Goal: Task Accomplishment & Management: Complete application form

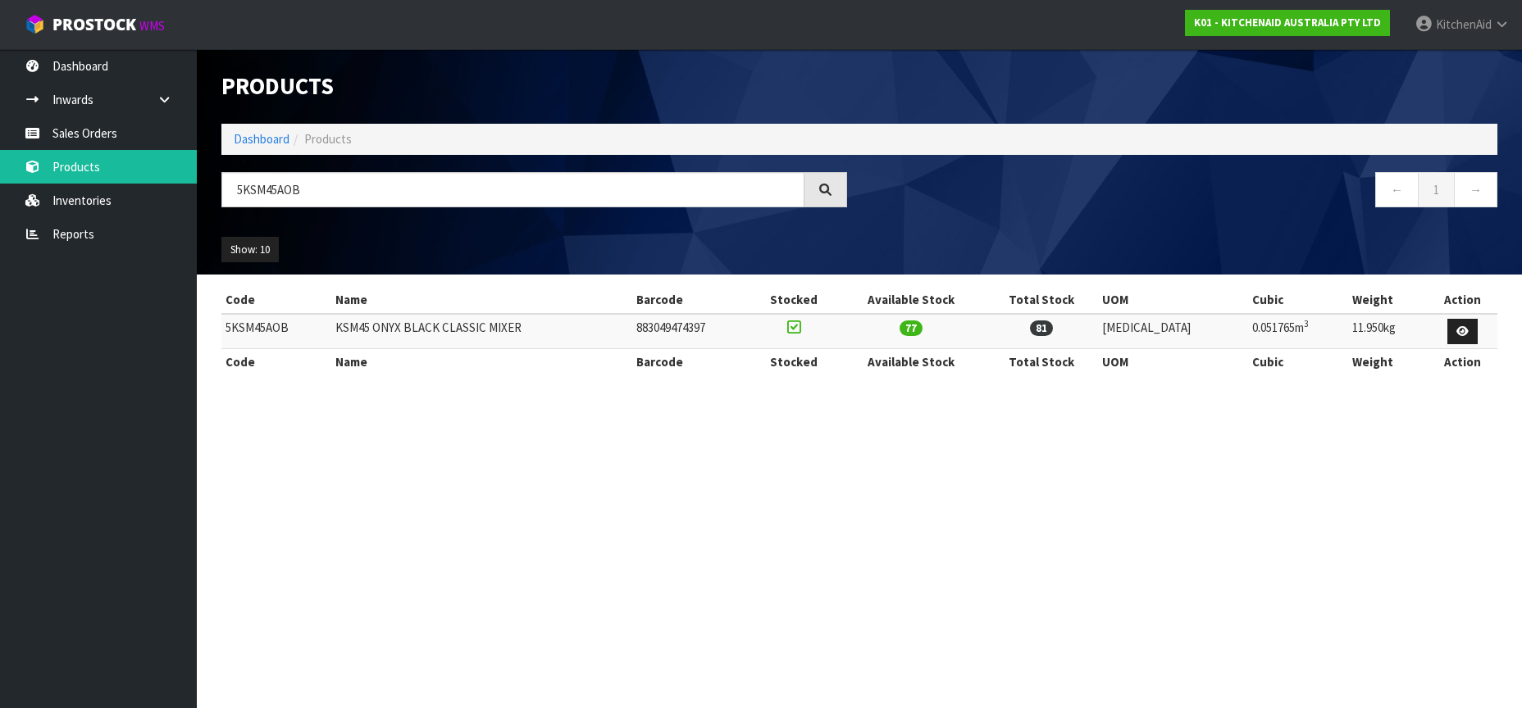
click at [255, 328] on td "5KSM45AOB" at bounding box center [276, 331] width 110 height 35
copy td "5KSM45AOB"
click at [268, 195] on input "5KSM45AOB" at bounding box center [512, 189] width 583 height 35
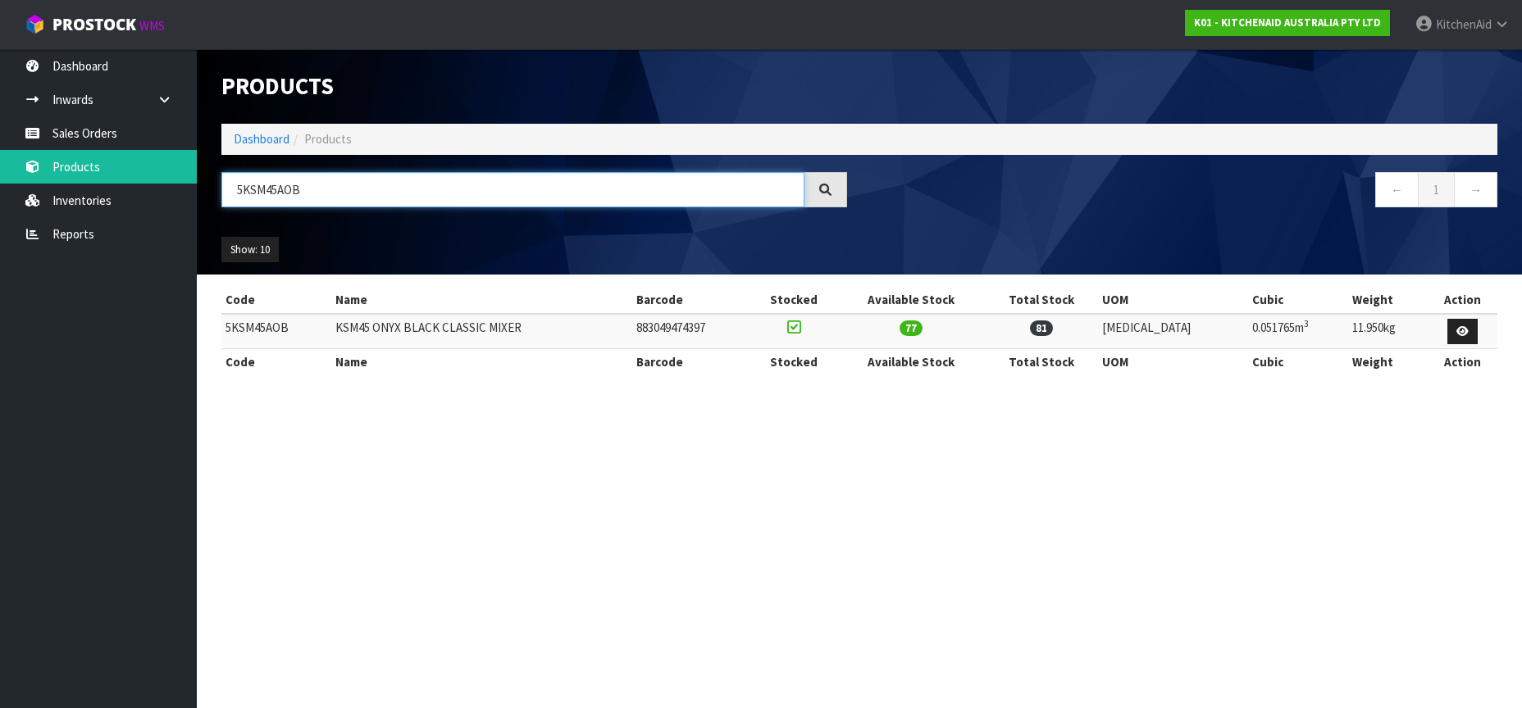
paste input "FGAA"
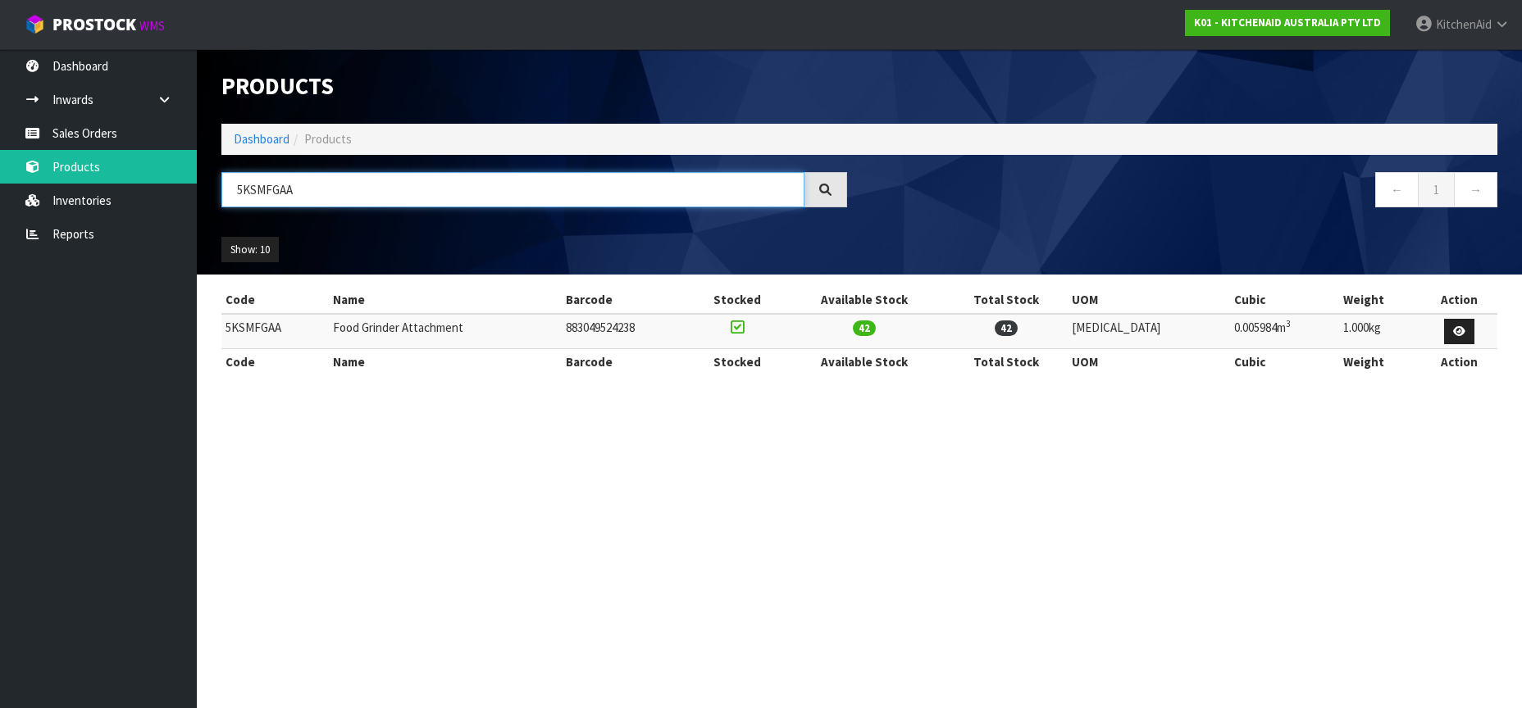
click at [265, 190] on input "5KSMFGAA" at bounding box center [512, 189] width 583 height 35
paste input "B4027ACU"
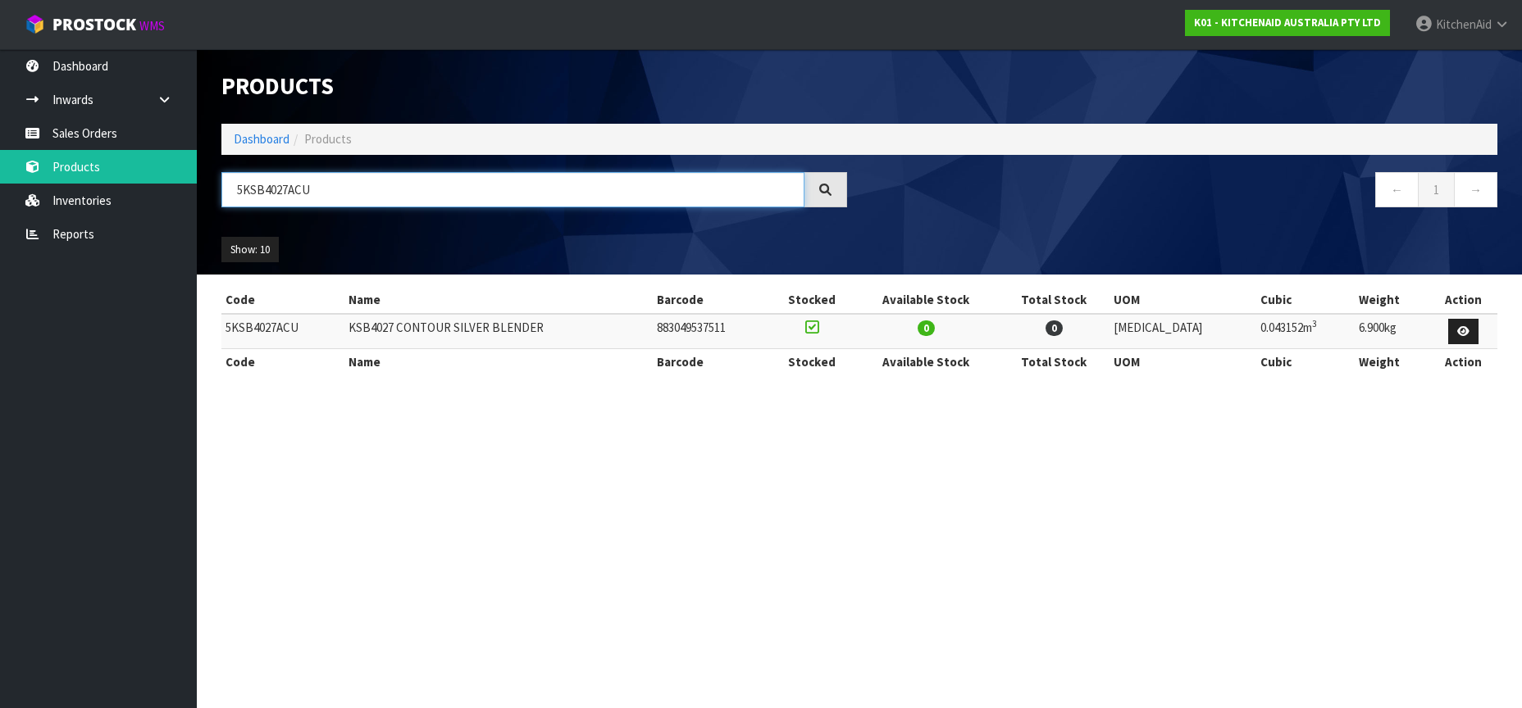
click at [284, 191] on input "5KSB4027ACU" at bounding box center [512, 189] width 583 height 35
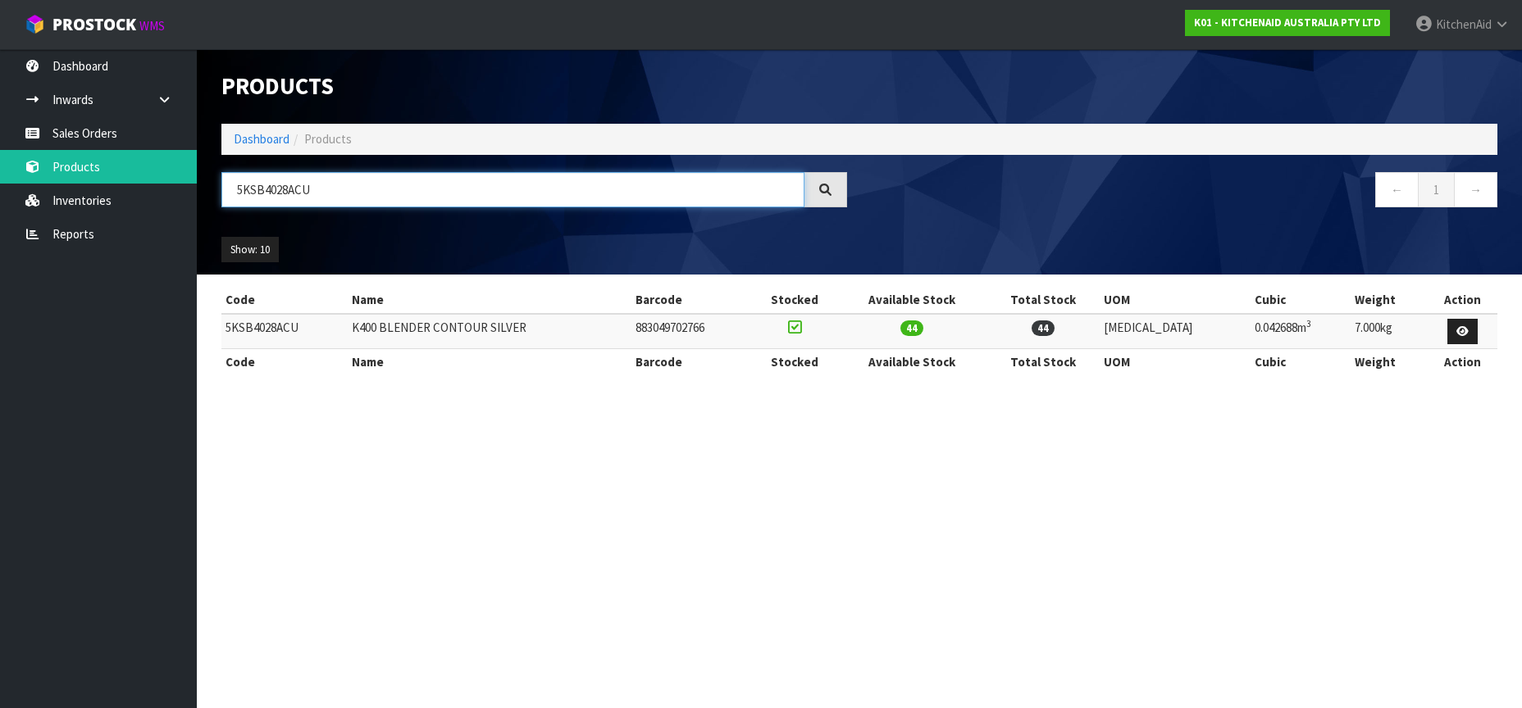
click at [275, 190] on input "5KSB4028ACU" at bounding box center [512, 189] width 583 height 35
click at [276, 190] on input "5KSB4028ACU" at bounding box center [512, 189] width 583 height 35
click at [253, 197] on input "5KSB4028ACU" at bounding box center [512, 189] width 583 height 35
paste input "HBV53AER"
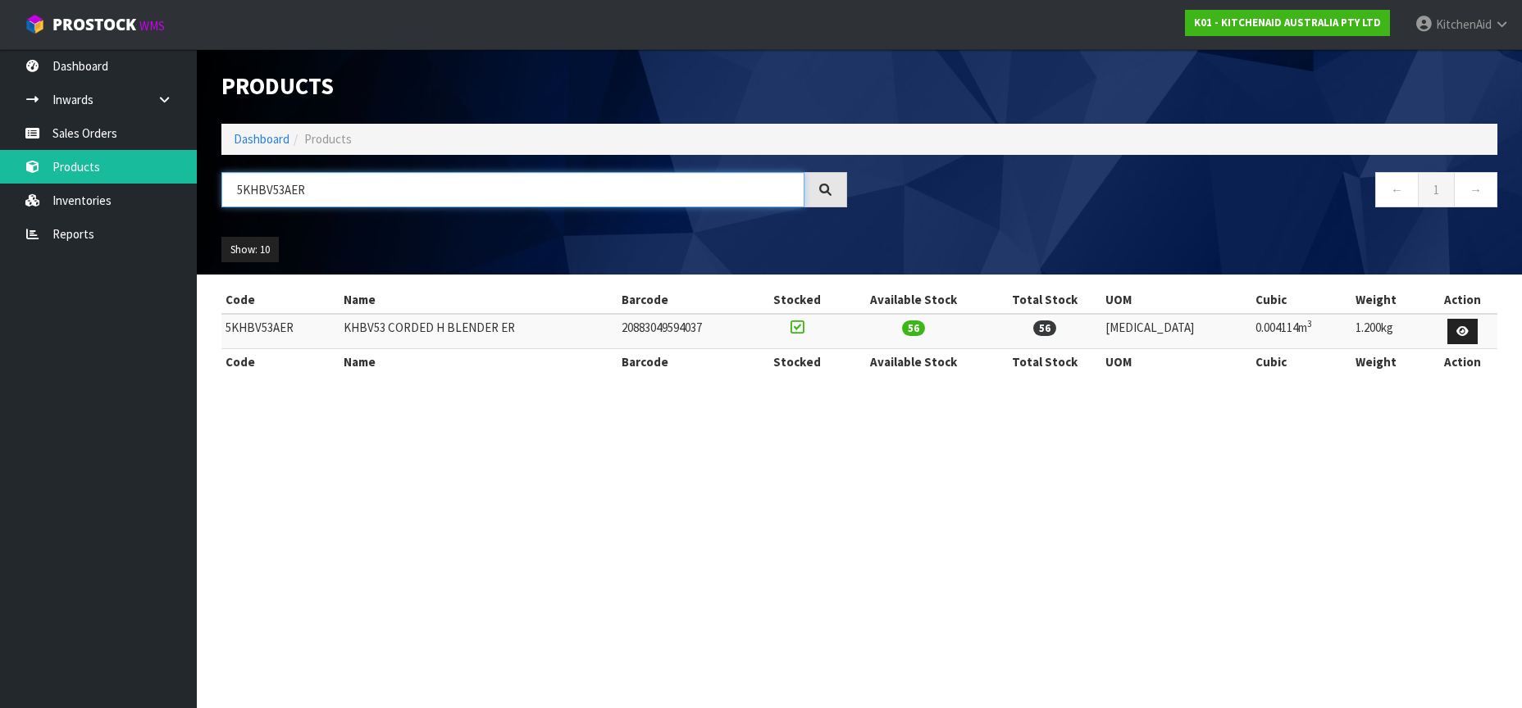
click at [262, 197] on input "5KHBV53AER" at bounding box center [512, 189] width 583 height 35
paste input "MT2109APL"
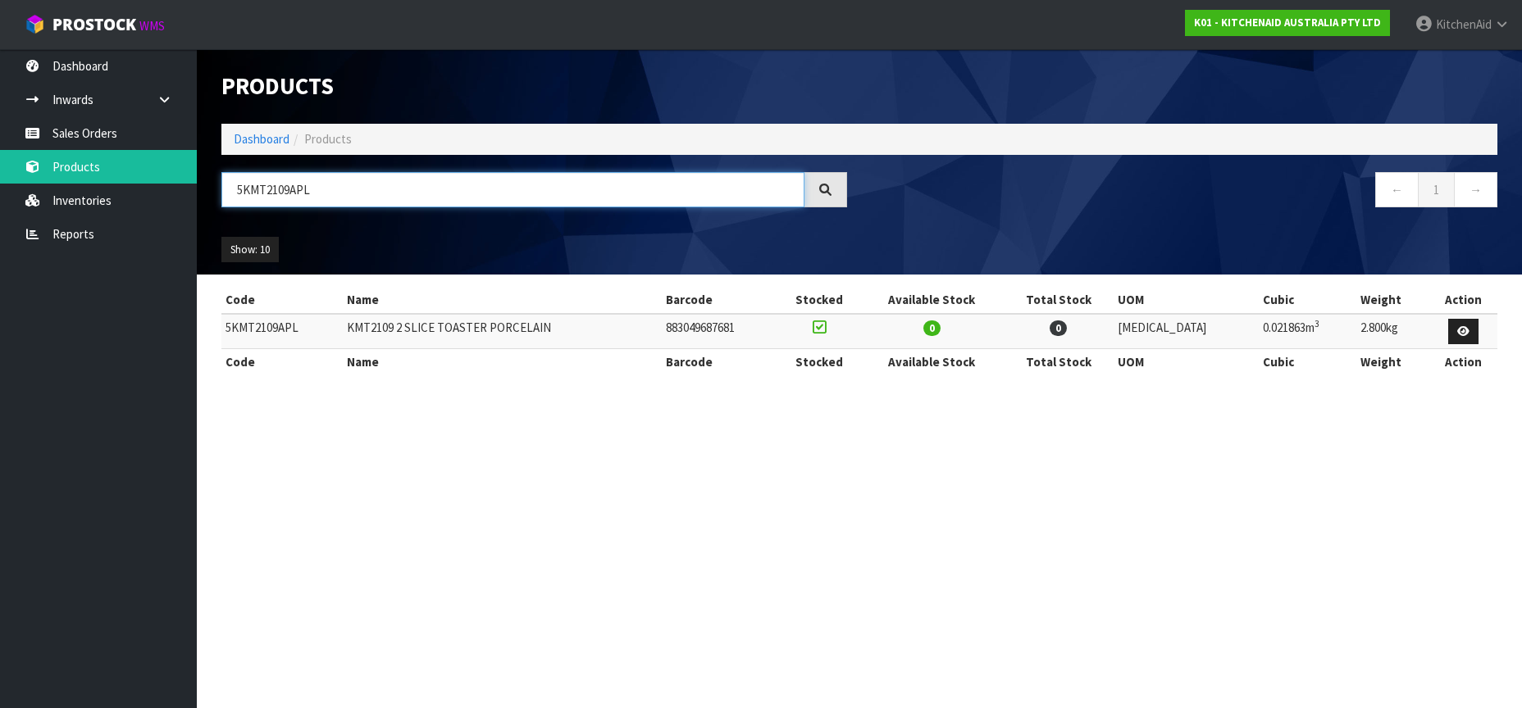
type input "5KMT2109APL"
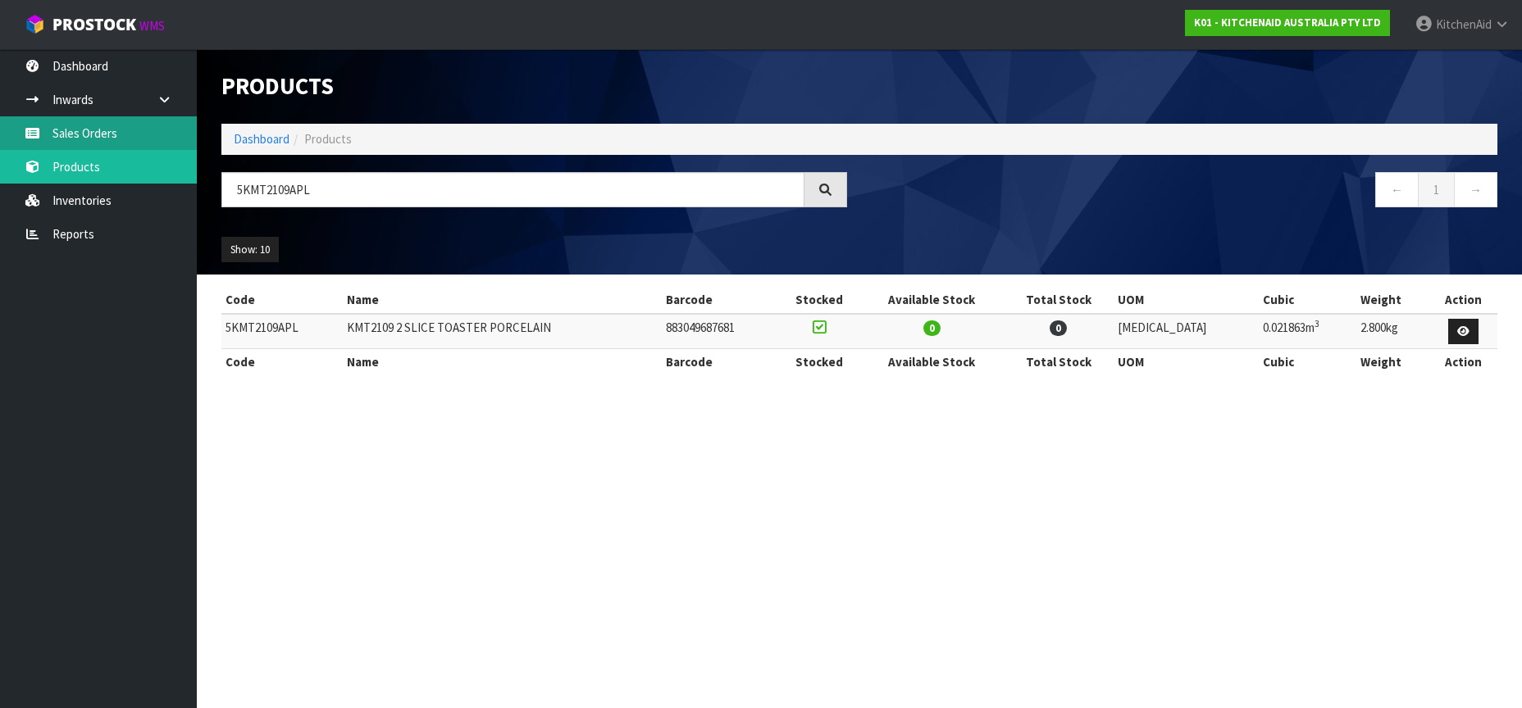
click at [75, 132] on link "Sales Orders" at bounding box center [98, 133] width 197 height 34
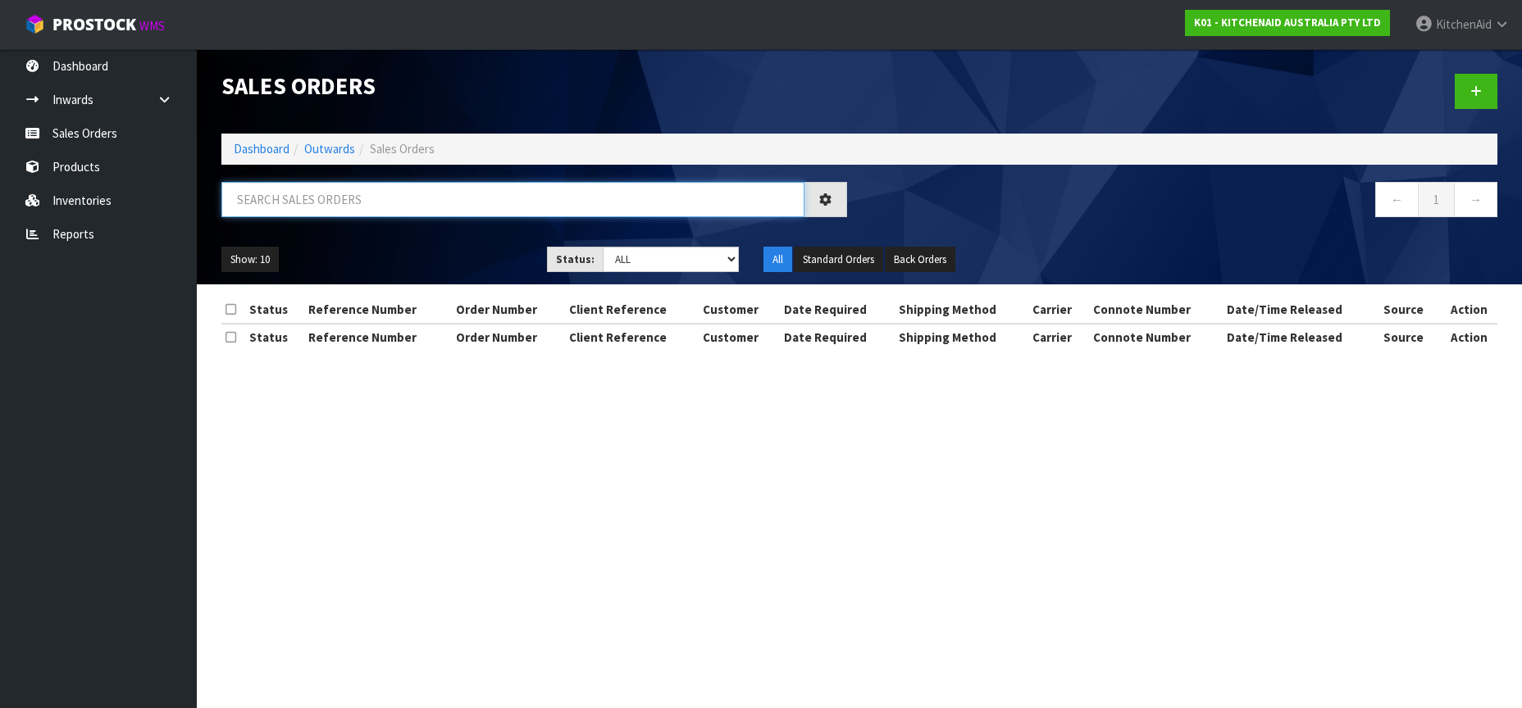
click at [258, 199] on input "text" at bounding box center [512, 199] width 583 height 35
paste input "2109340"
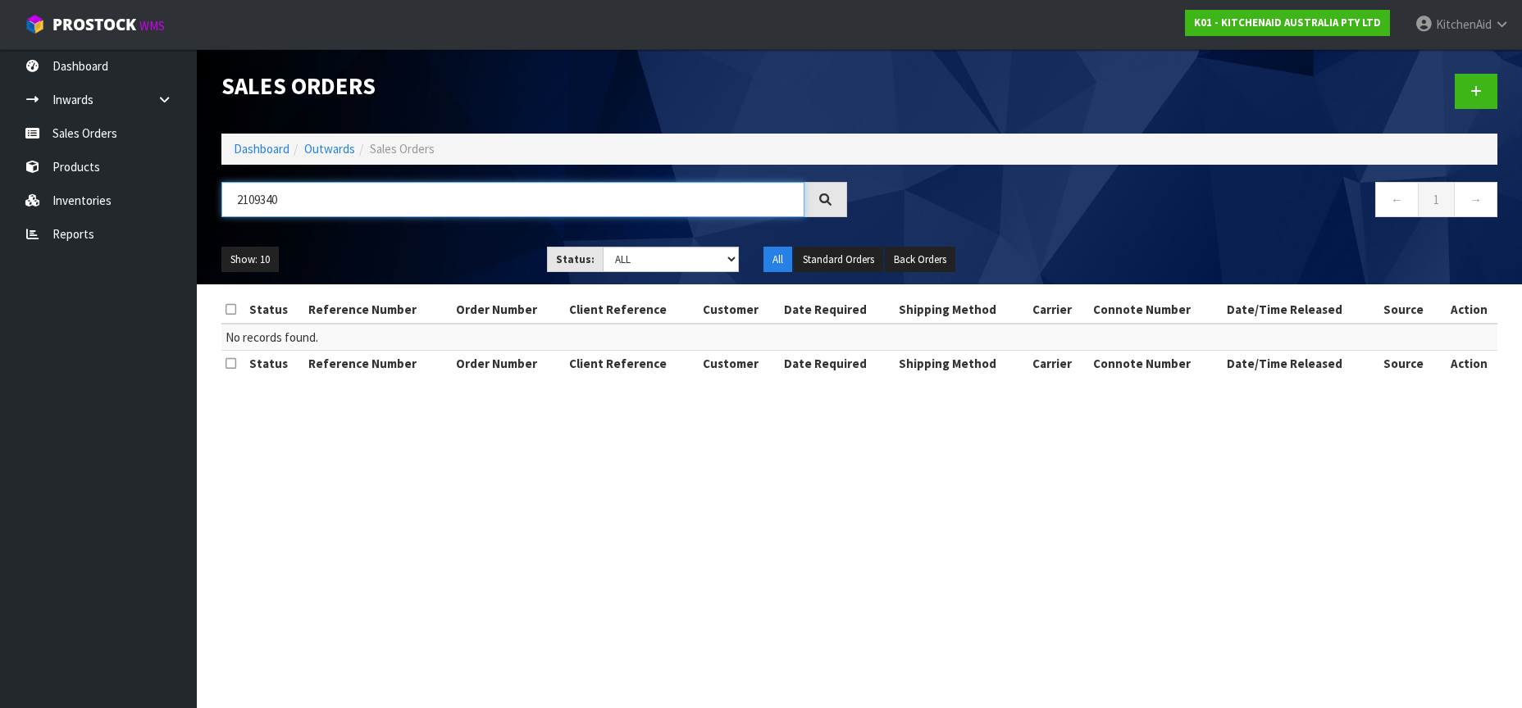
click at [270, 204] on input "2109340" at bounding box center [512, 199] width 583 height 35
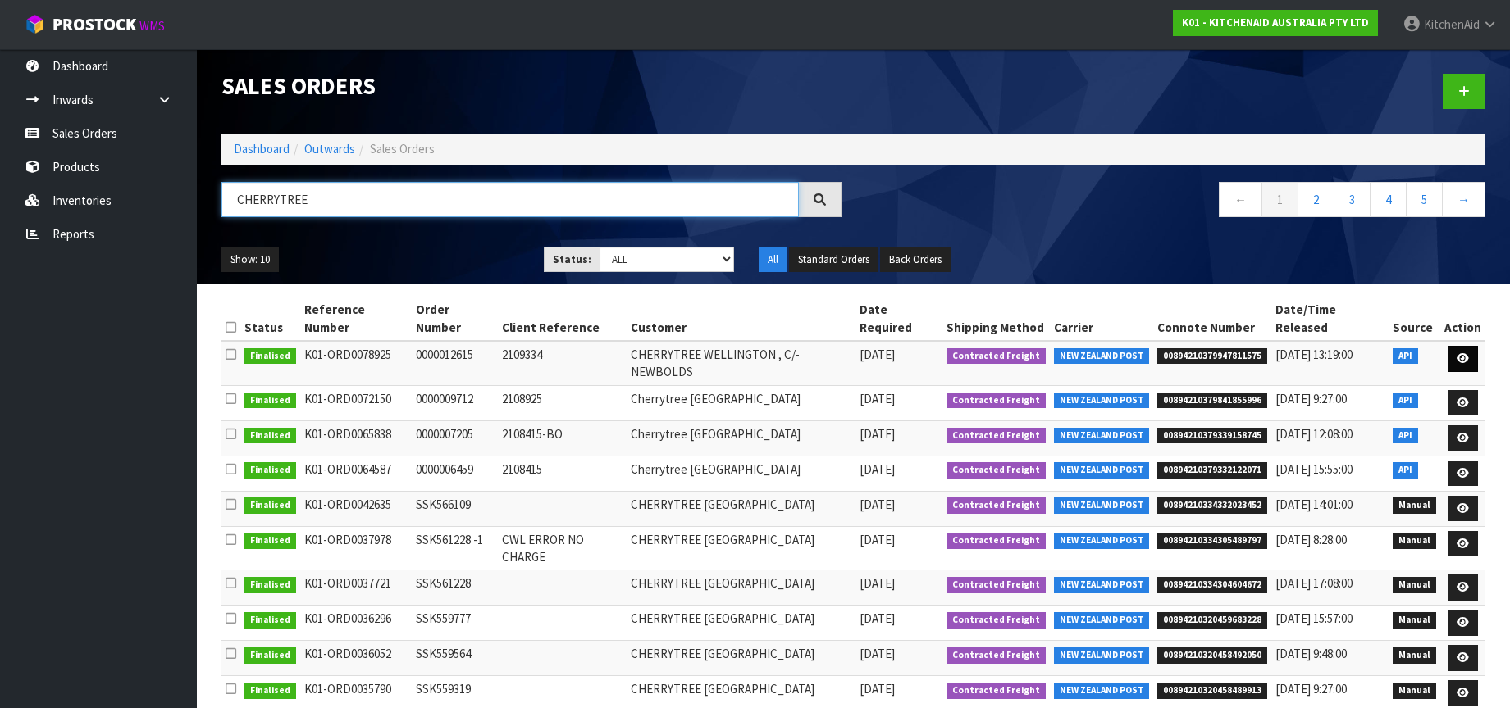
type input "CHERRYTREE"
click at [1464, 353] on icon at bounding box center [1462, 358] width 12 height 11
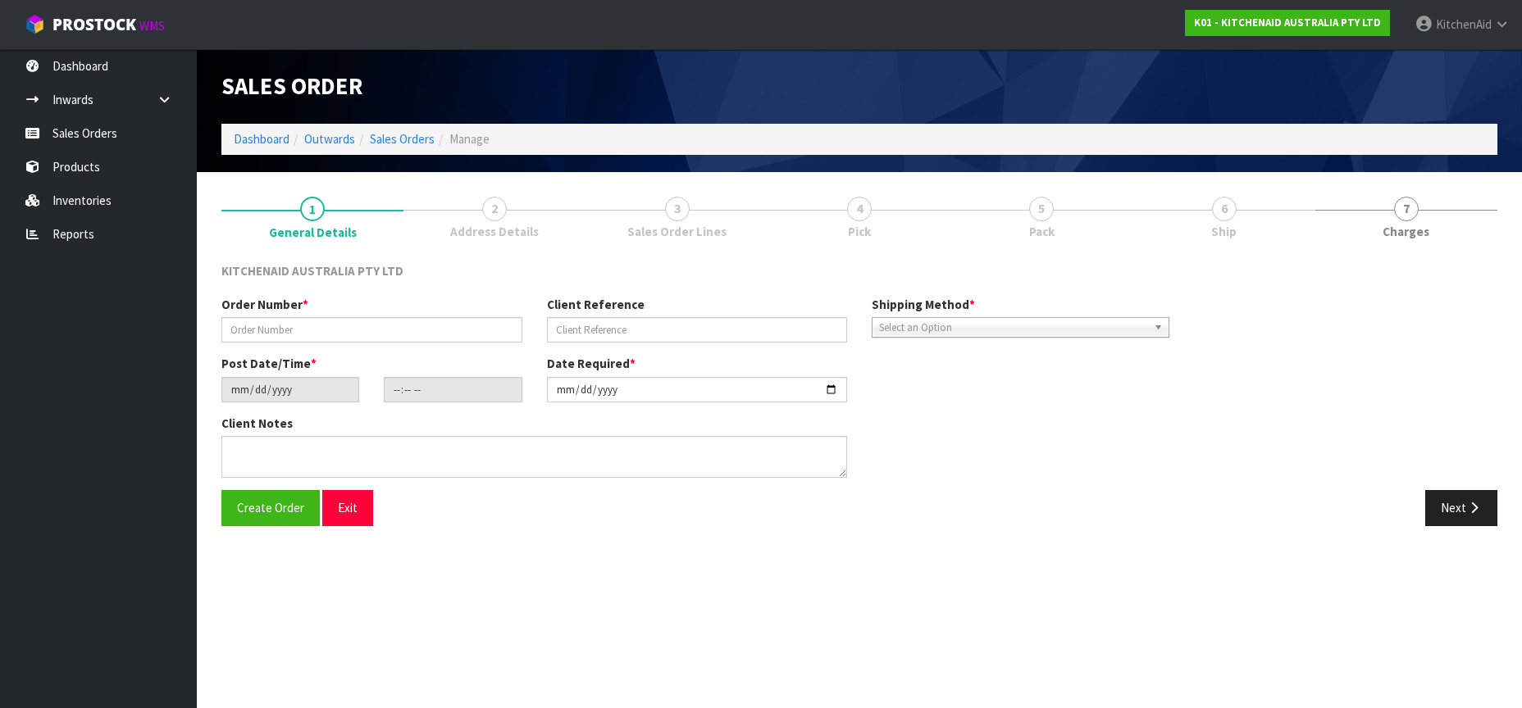
type input "0000012615"
type input "2109334"
type input "[DATE]"
type input "11:35:44.000"
type input "[DATE]"
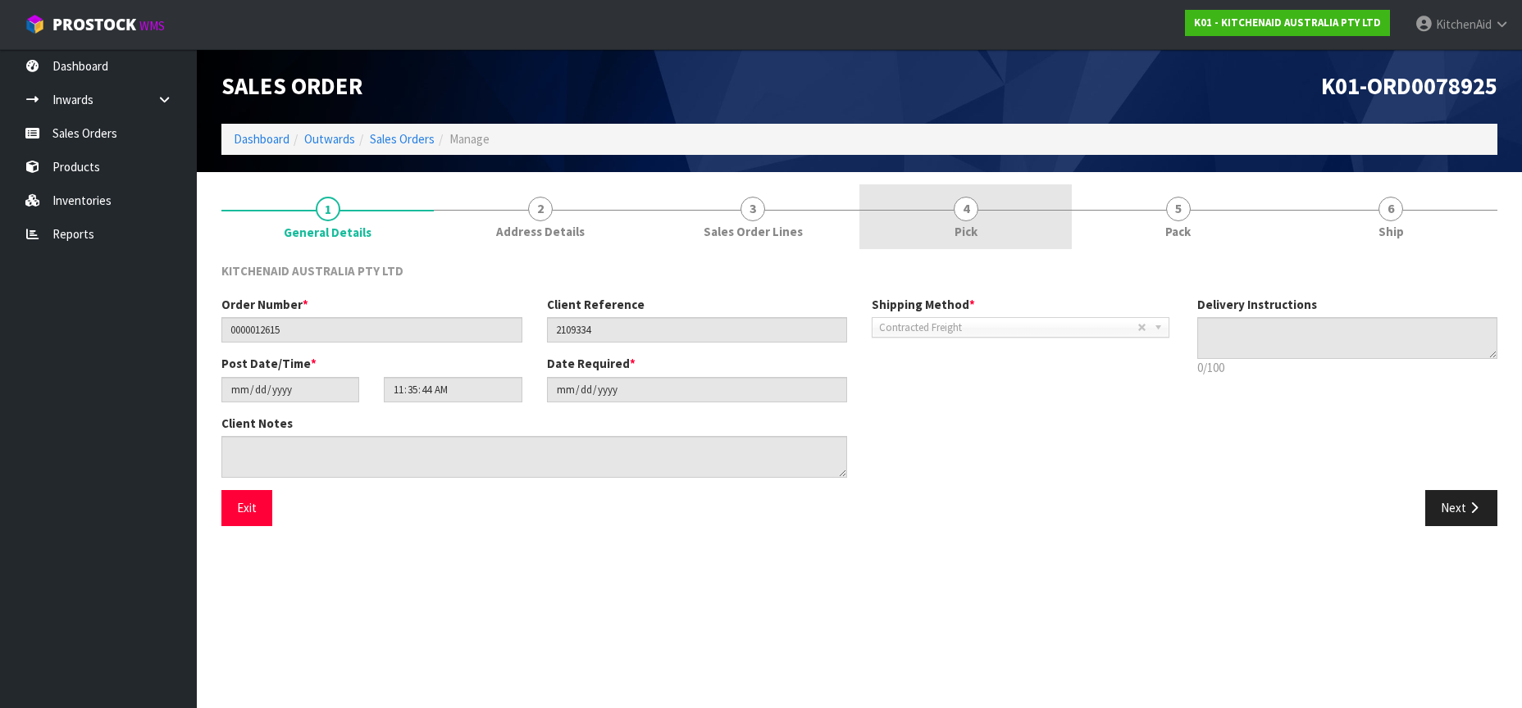
click at [863, 212] on link "4 Pick" at bounding box center [965, 216] width 212 height 65
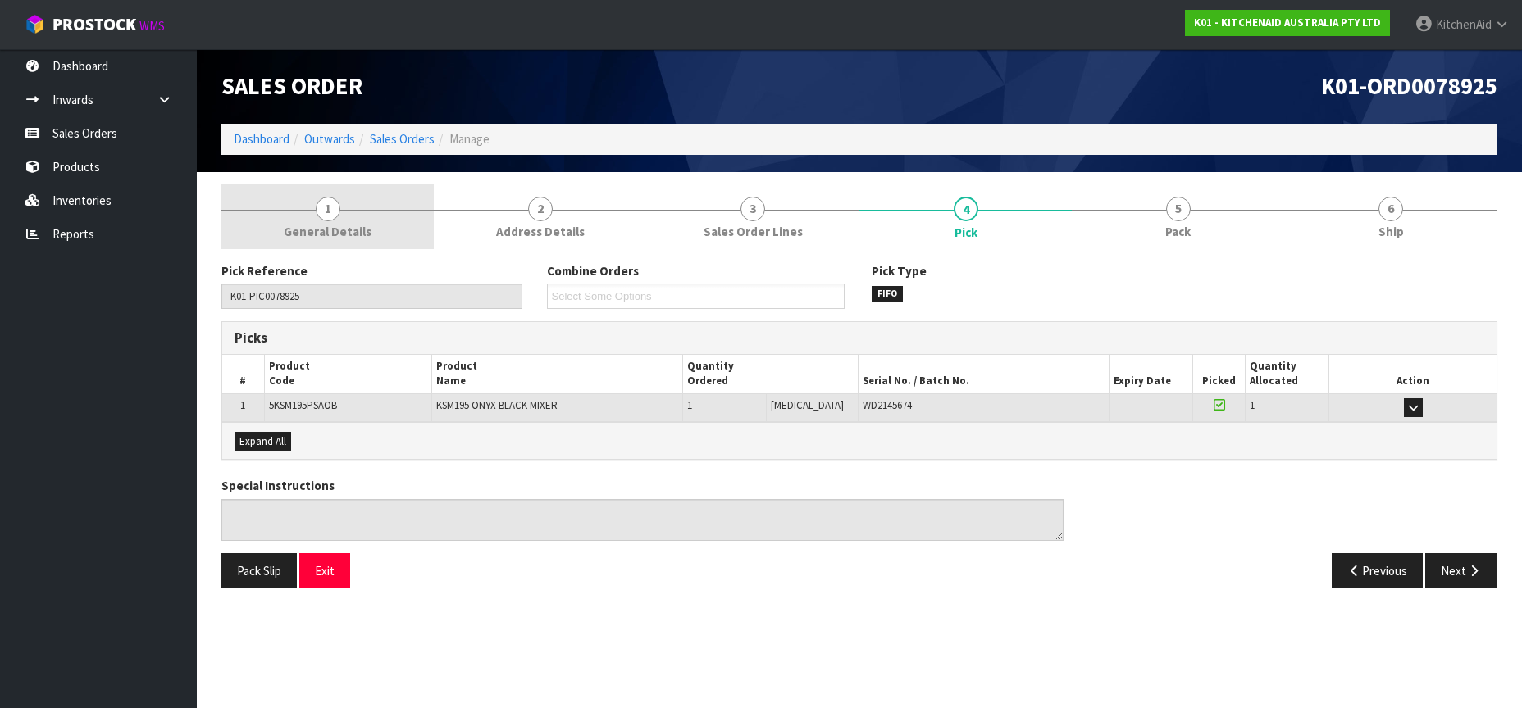
click at [333, 212] on span "1" at bounding box center [328, 209] width 25 height 25
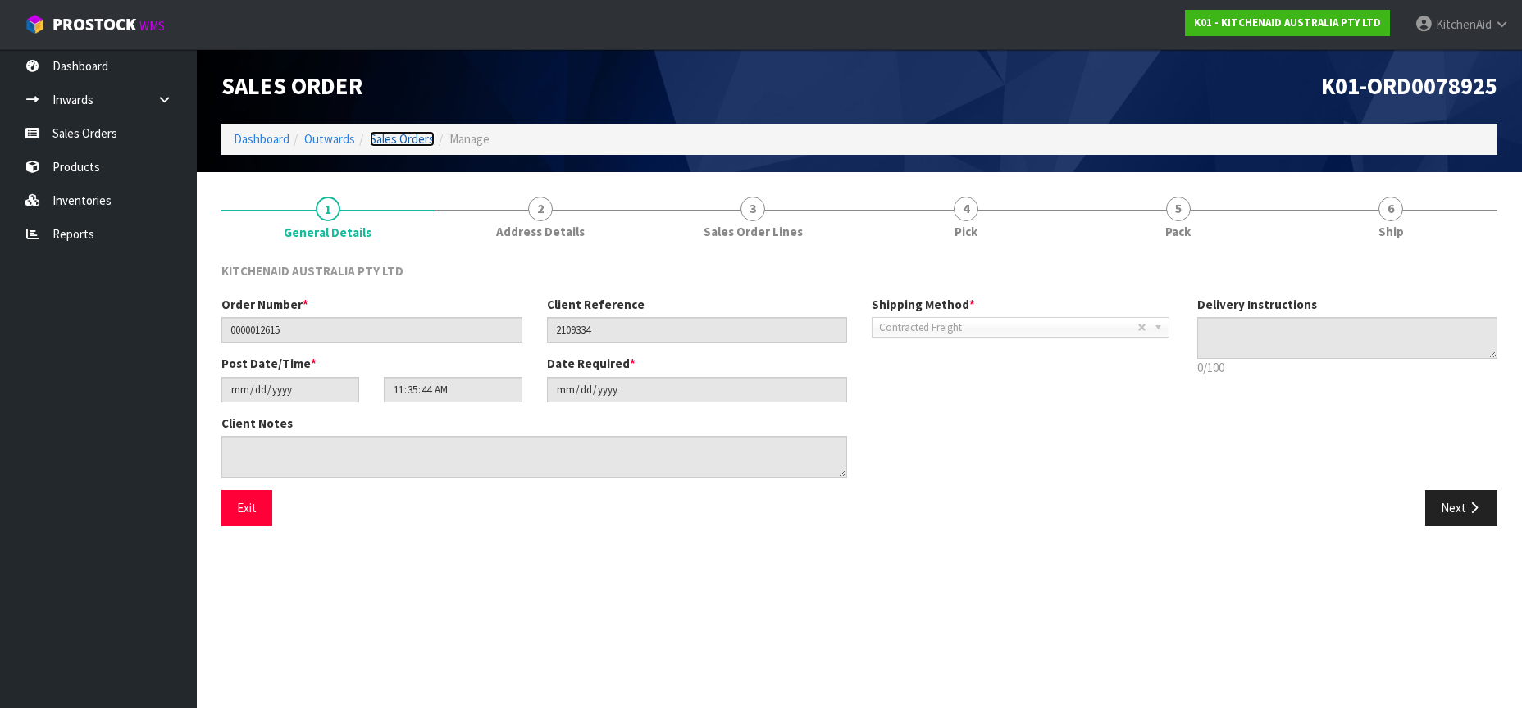
click at [386, 143] on link "Sales Orders" at bounding box center [402, 139] width 65 height 16
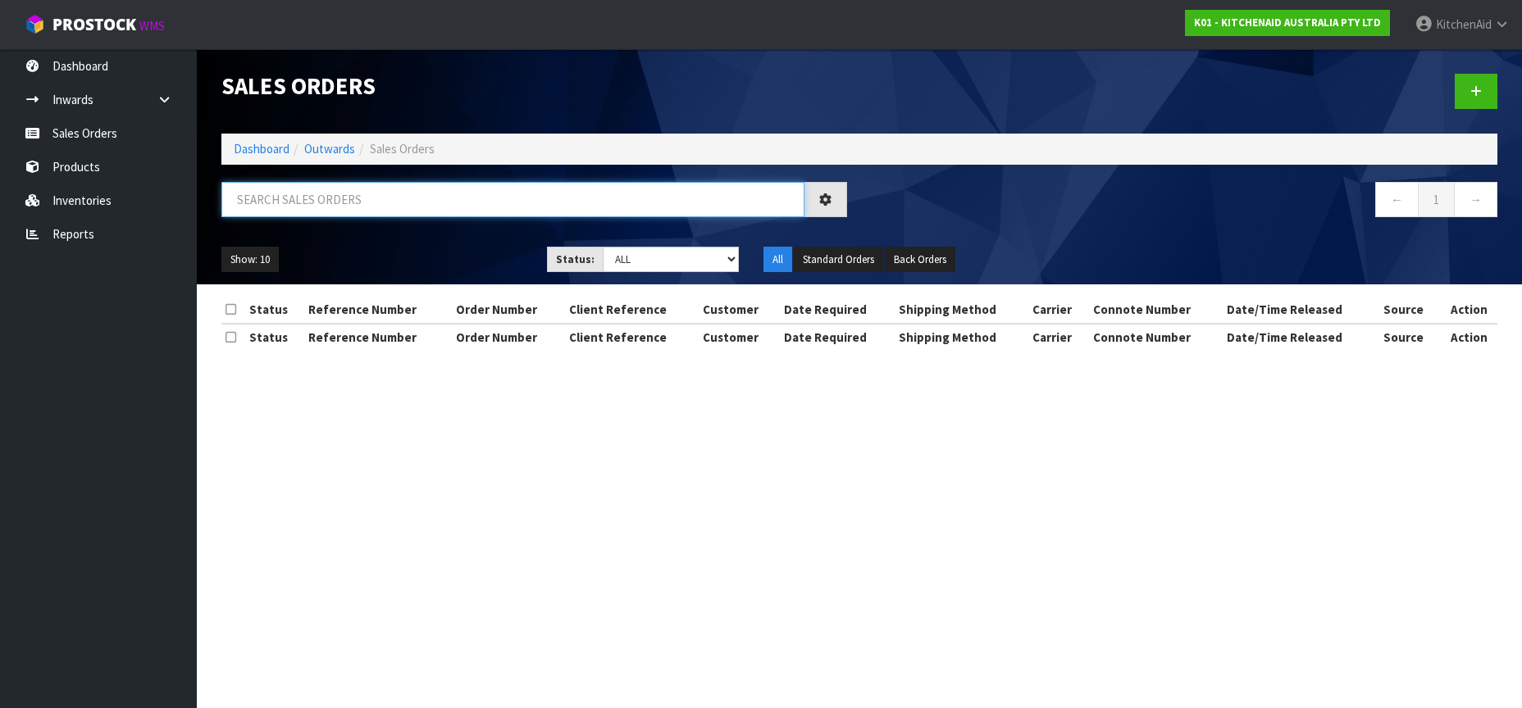
click at [286, 194] on input "text" at bounding box center [512, 199] width 583 height 35
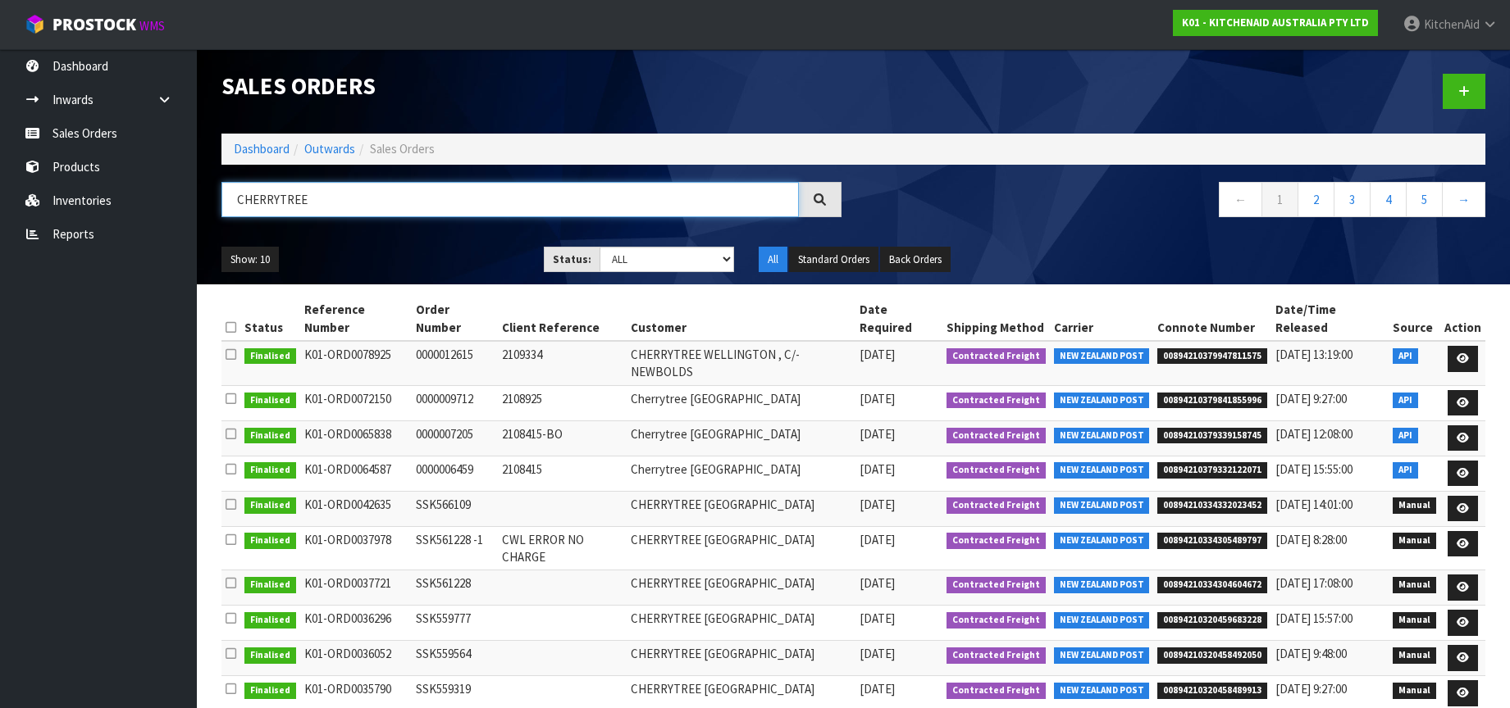
click at [251, 203] on input "CHERRYTREE" at bounding box center [509, 199] width 577 height 35
click at [302, 202] on input "TOTAL FOODEQU" at bounding box center [509, 199] width 577 height 35
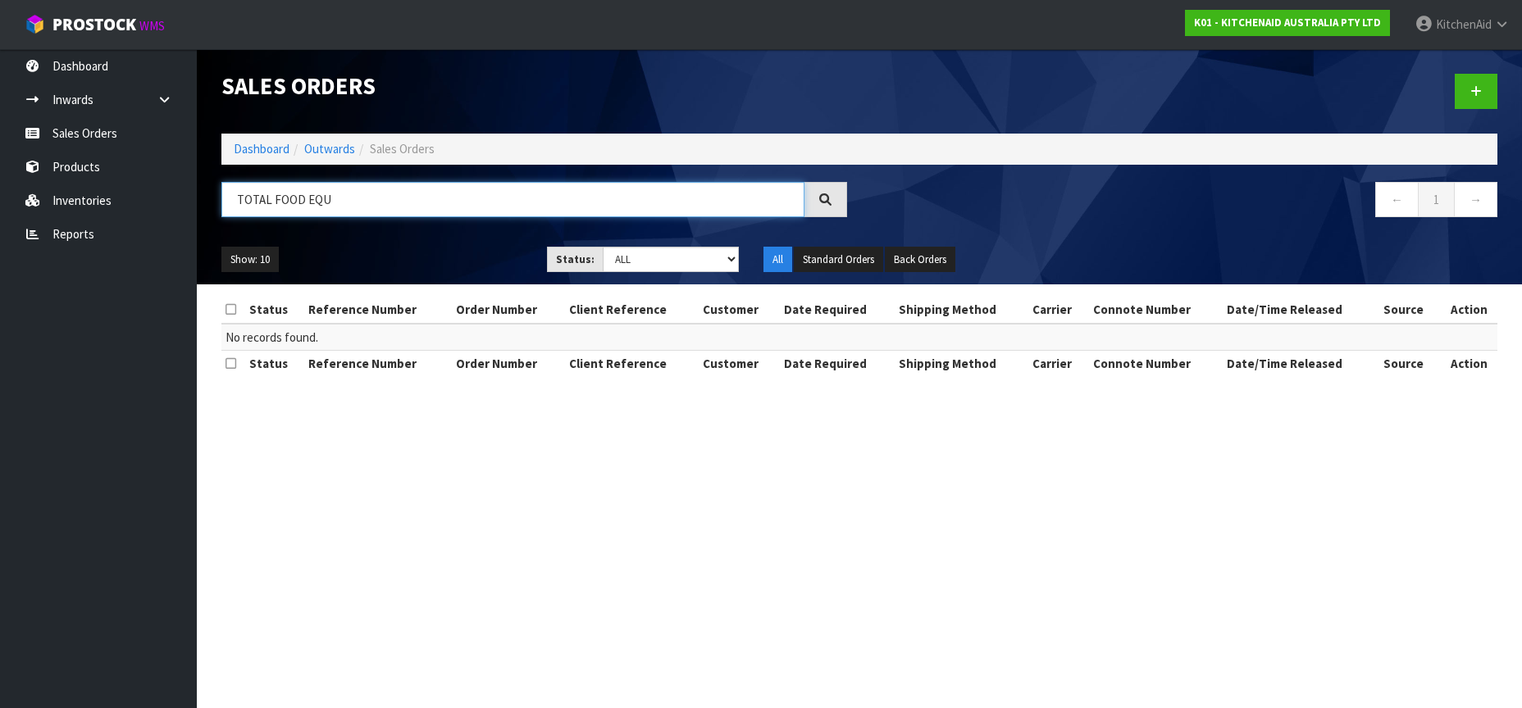
click at [332, 203] on input "TOTAL FOOD EQU" at bounding box center [512, 199] width 583 height 35
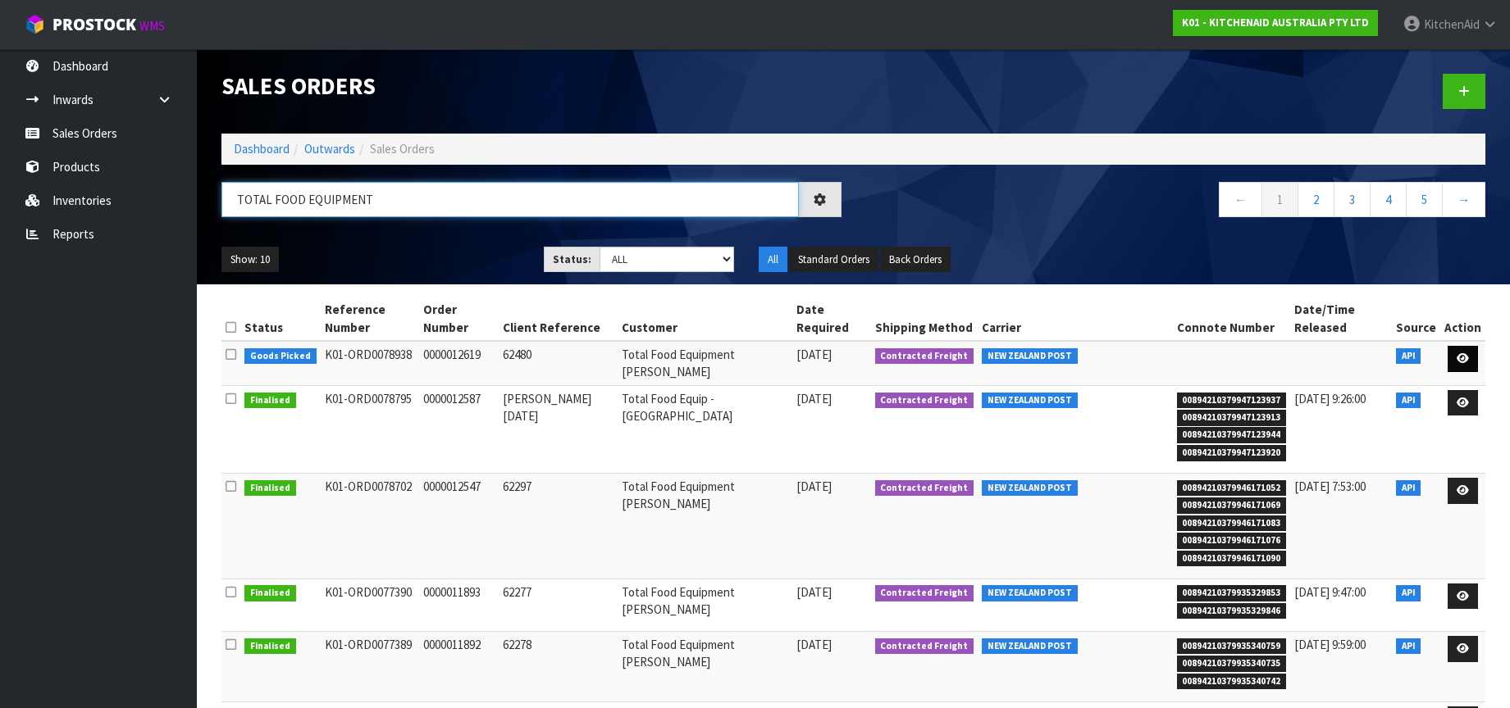
type input "TOTAL FOOD EQUIPMENT"
click at [1457, 353] on icon at bounding box center [1462, 358] width 12 height 11
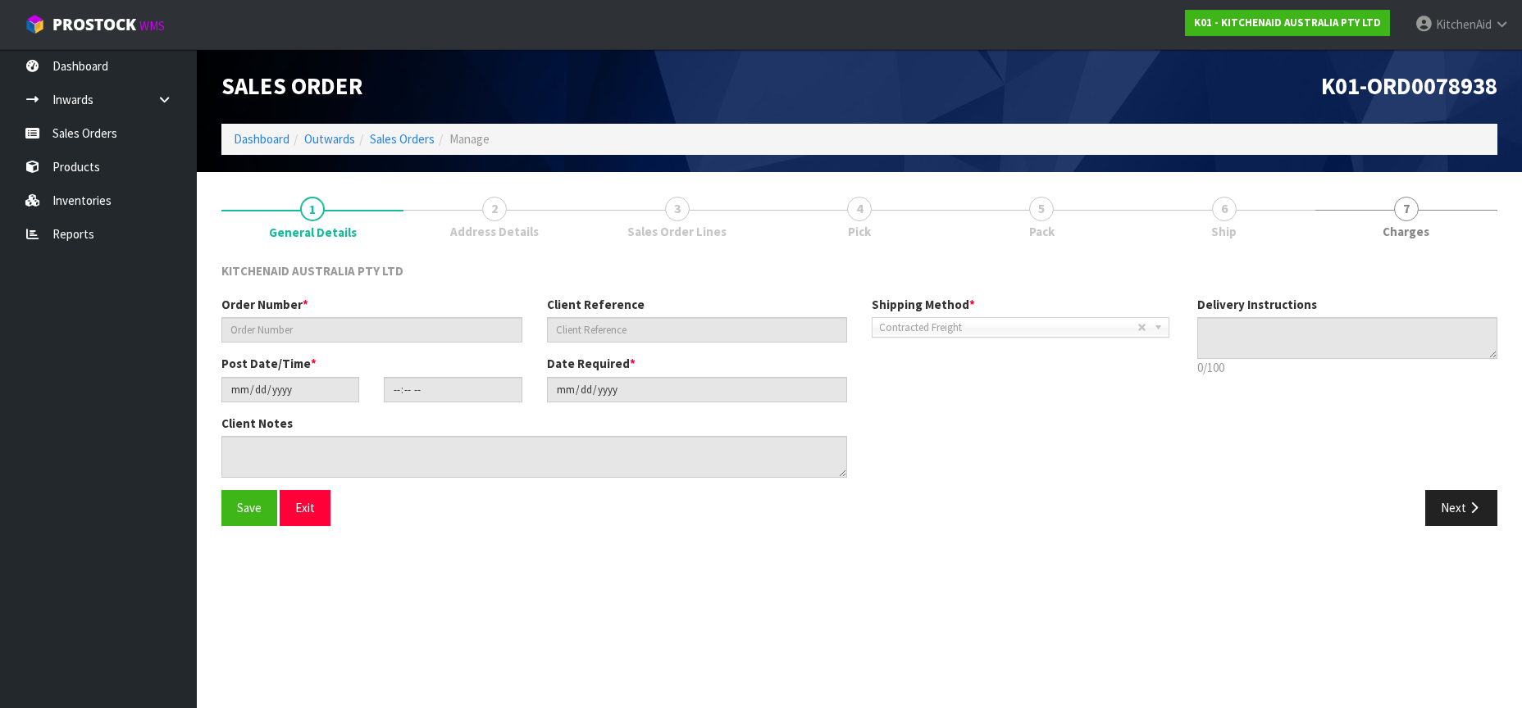
type input "0000012619"
type input "62480"
type input "[DATE]"
type input "17:36:38.000"
type input "[DATE]"
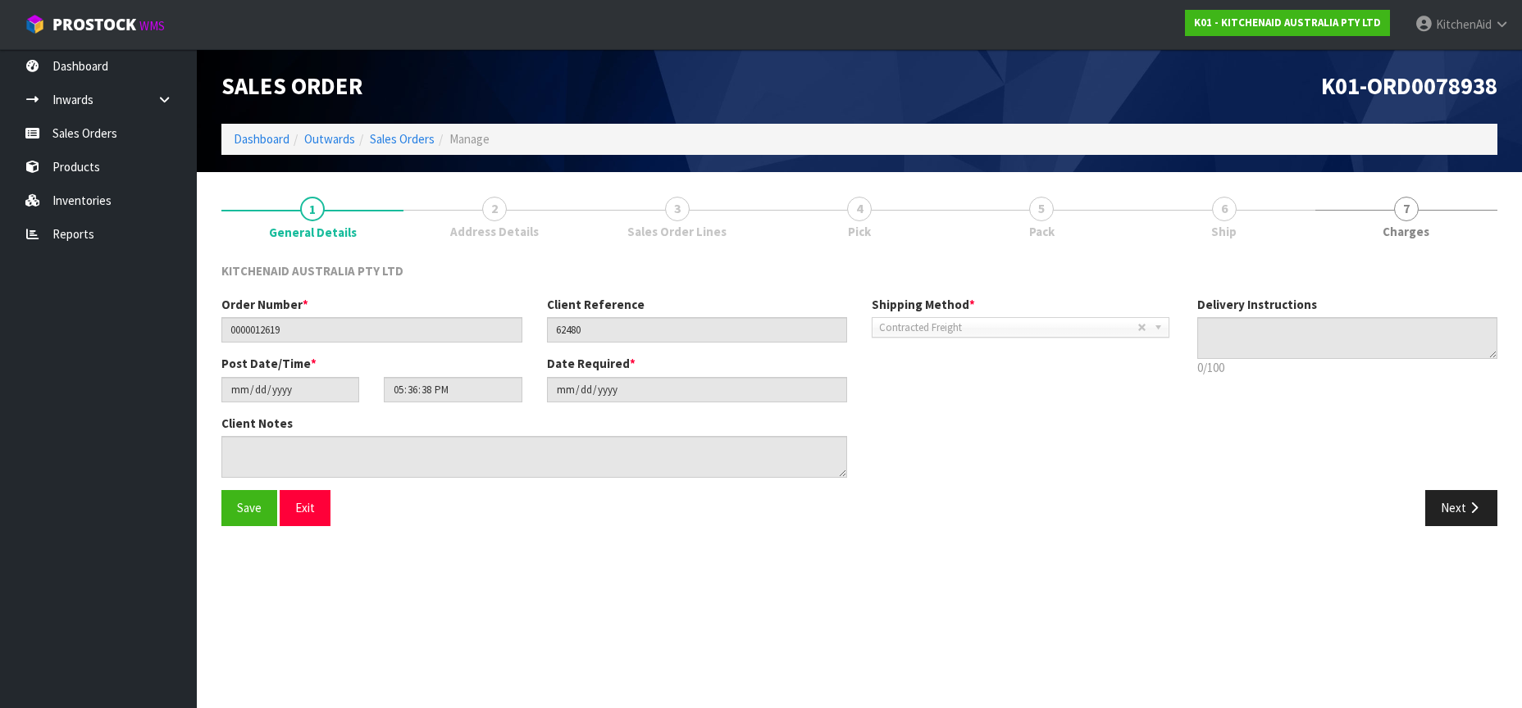
click at [690, 210] on span "3" at bounding box center [677, 209] width 25 height 25
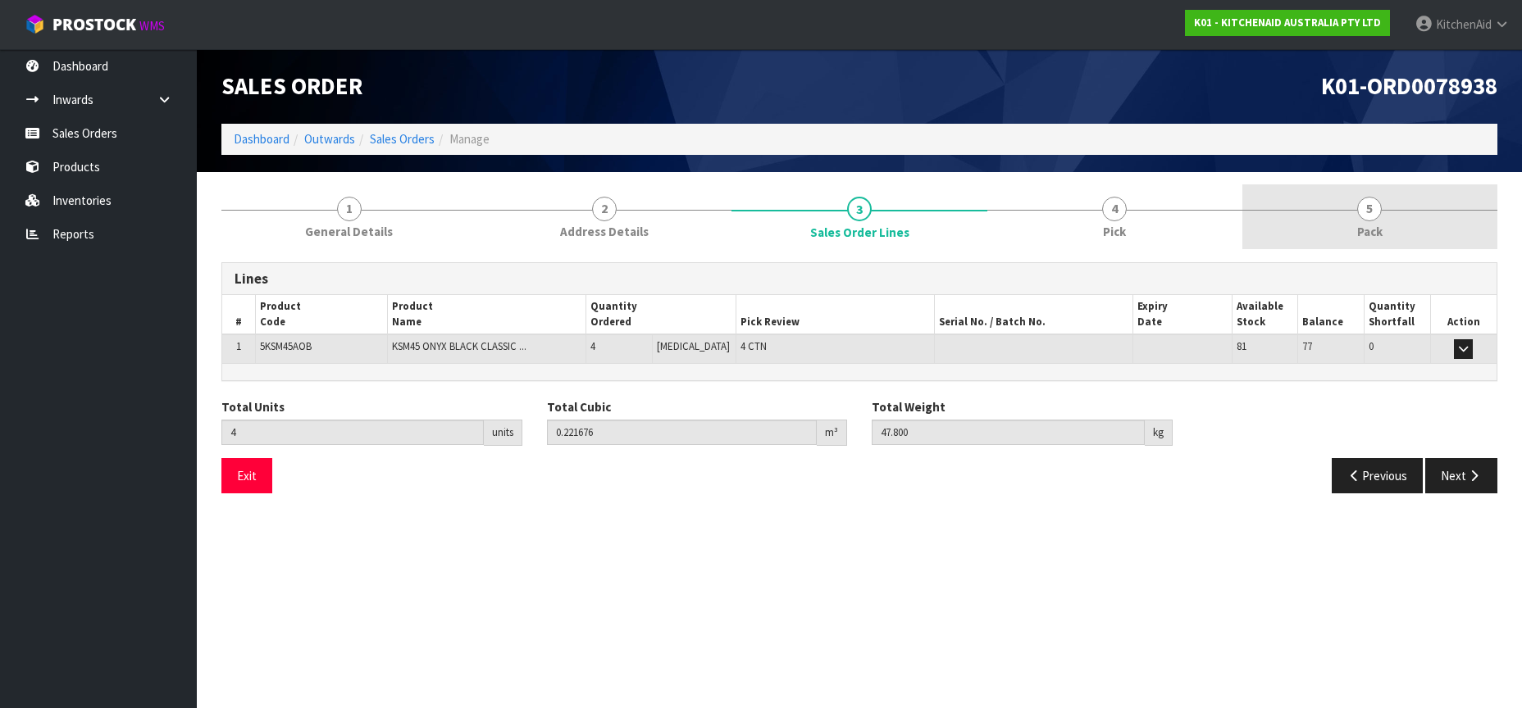
click at [1366, 210] on span "5" at bounding box center [1369, 209] width 25 height 25
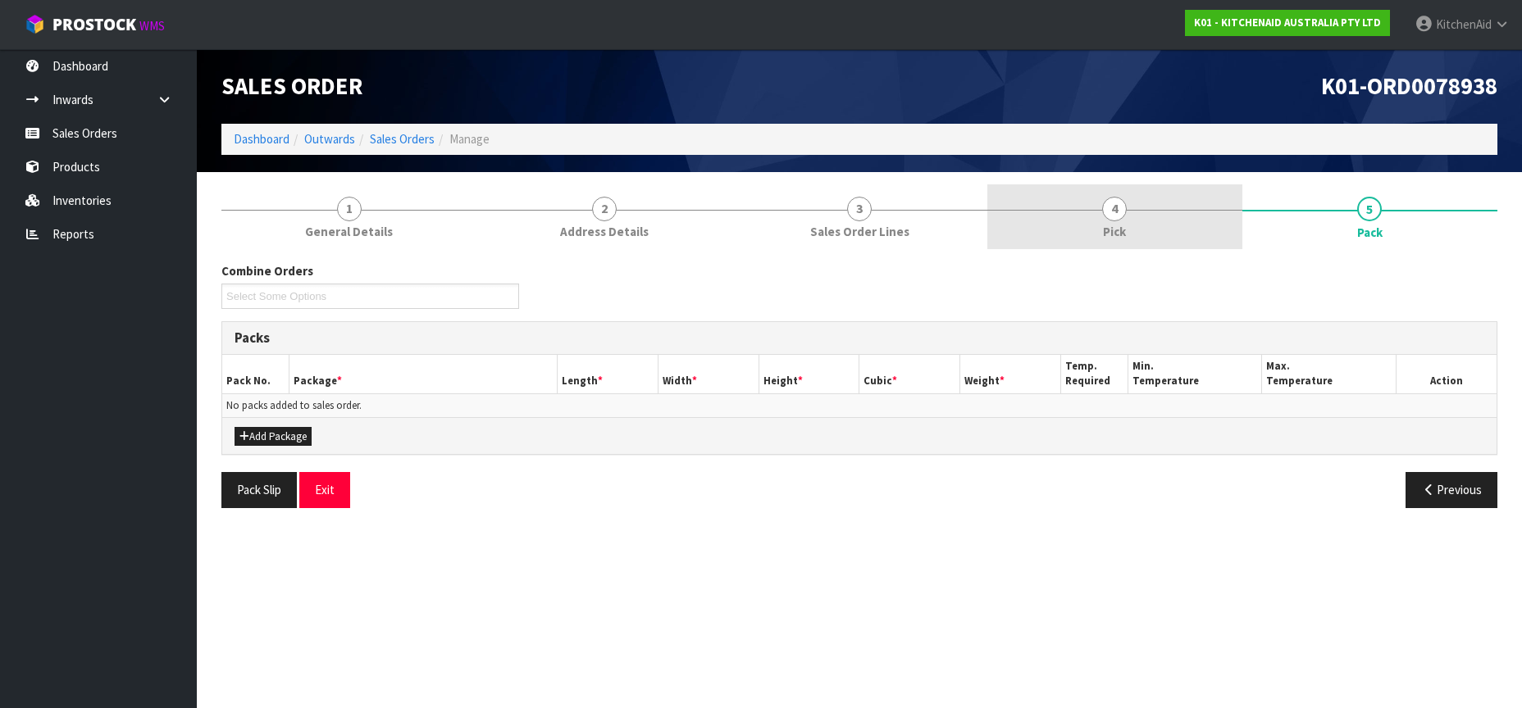
click at [1114, 210] on span "4" at bounding box center [1114, 209] width 25 height 25
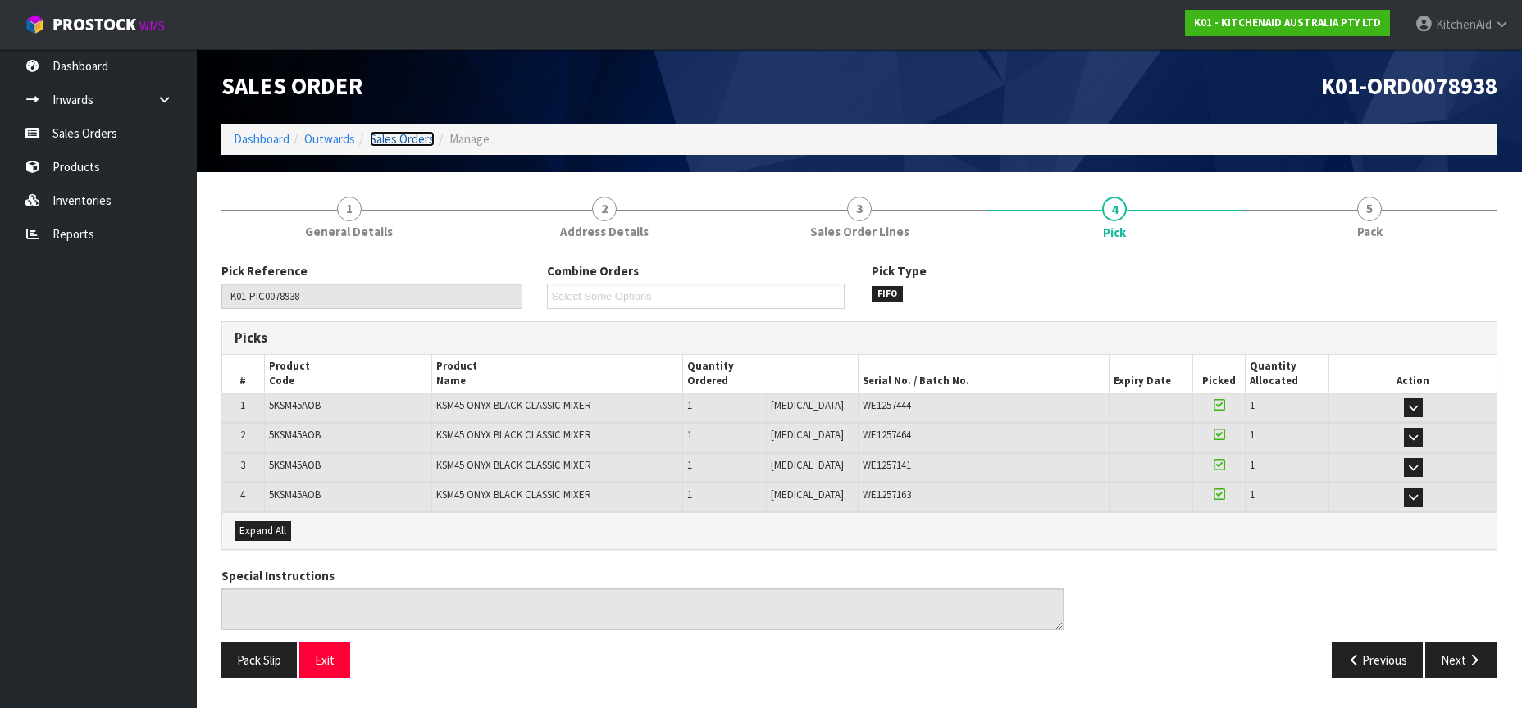
click at [398, 138] on link "Sales Orders" at bounding box center [402, 139] width 65 height 16
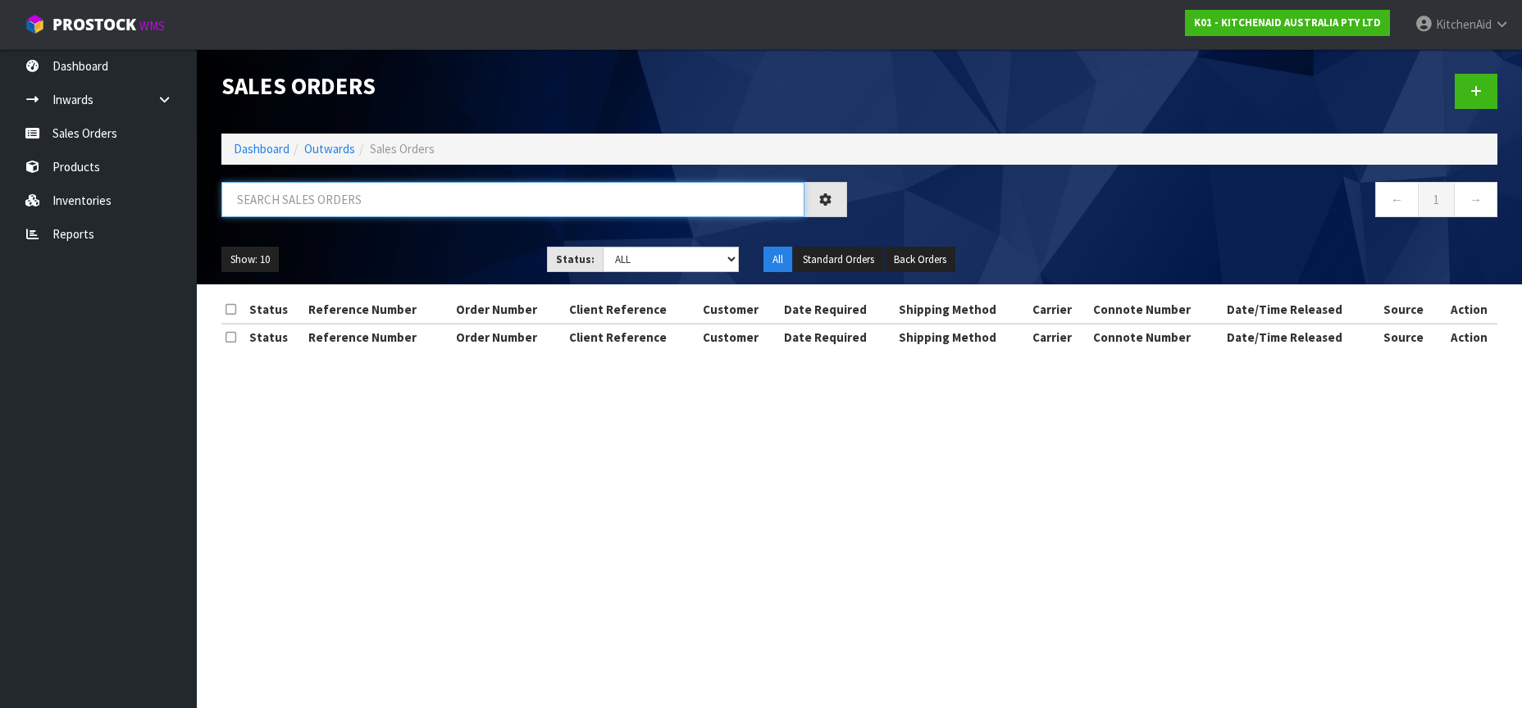
click at [357, 203] on input "text" at bounding box center [512, 199] width 583 height 35
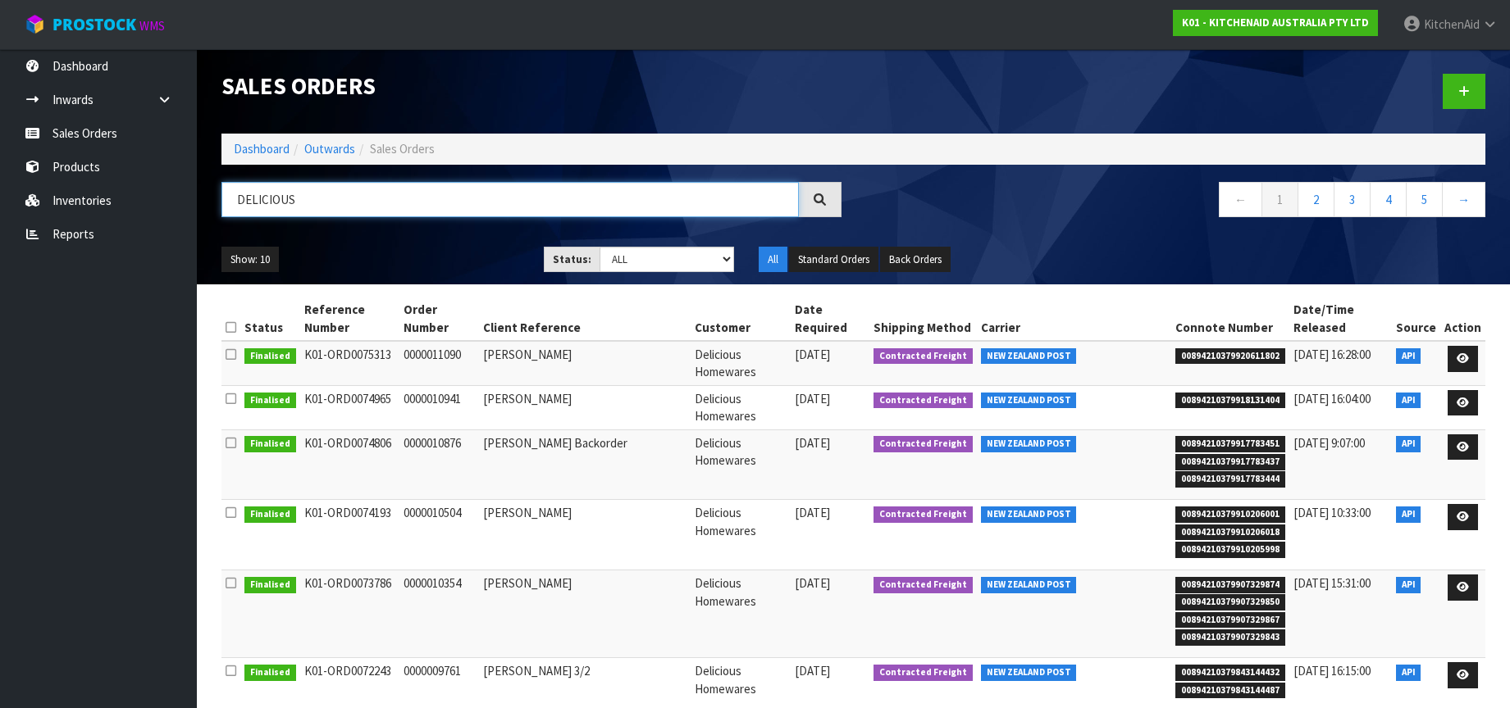
type input "DELICIOUS"
